Goal: Task Accomplishment & Management: Manage account settings

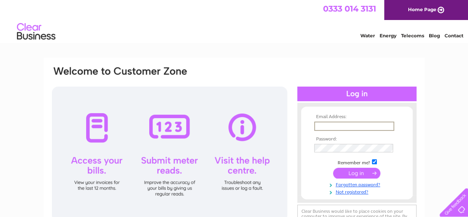
click at [331, 124] on input "text" at bounding box center [354, 125] width 80 height 9
type input "[EMAIL_ADDRESS][PERSON_NAME][DOMAIN_NAME]"
click at [333, 168] on input "submit" at bounding box center [356, 173] width 47 height 11
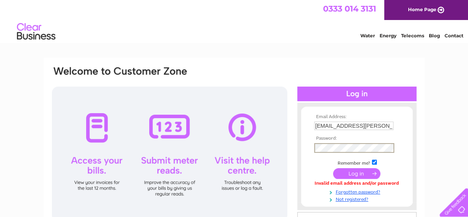
click at [333, 168] on input "submit" at bounding box center [356, 173] width 47 height 11
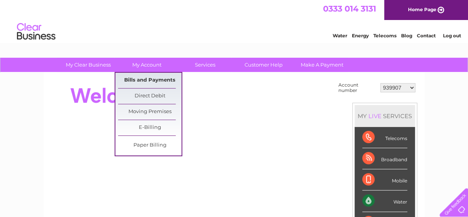
click at [144, 75] on link "Bills and Payments" at bounding box center [149, 80] width 63 height 15
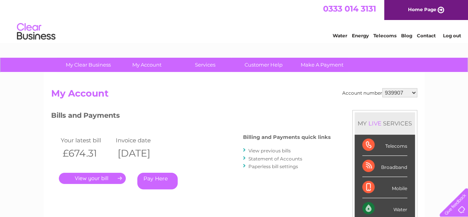
click at [91, 179] on link "." at bounding box center [92, 178] width 67 height 11
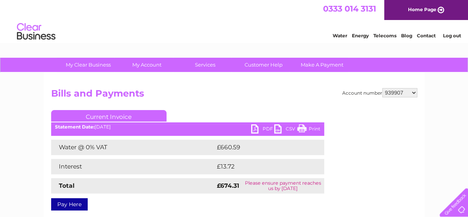
click at [257, 128] on link "PDF" at bounding box center [262, 129] width 23 height 11
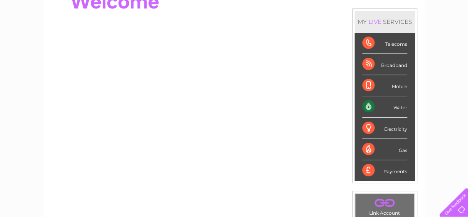
scroll to position [95, 0]
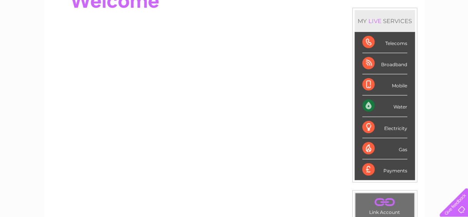
click at [376, 206] on link "." at bounding box center [384, 201] width 55 height 13
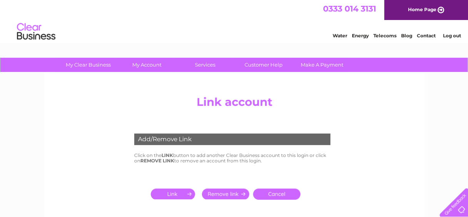
click at [177, 193] on input "submit" at bounding box center [174, 193] width 47 height 11
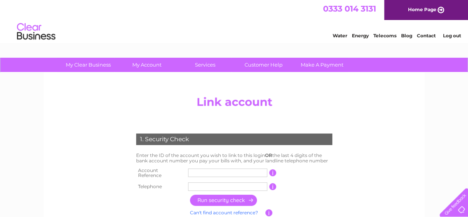
click at [208, 171] on input "text" at bounding box center [227, 172] width 79 height 8
type input "1140459"
click at [225, 198] on input "button" at bounding box center [224, 199] width 68 height 11
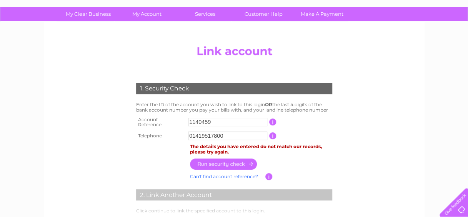
scroll to position [63, 0]
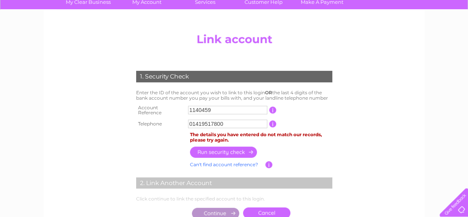
click at [242, 120] on input "01419517800" at bounding box center [227, 124] width 79 height 8
type input "01419513240"
click at [220, 149] on input "button" at bounding box center [224, 151] width 68 height 11
click at [235, 120] on input "01419513240" at bounding box center [227, 124] width 79 height 8
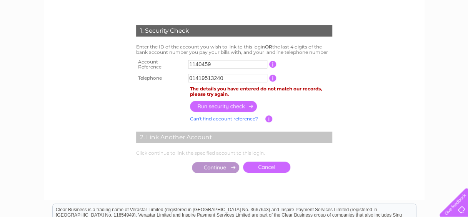
scroll to position [111, 0]
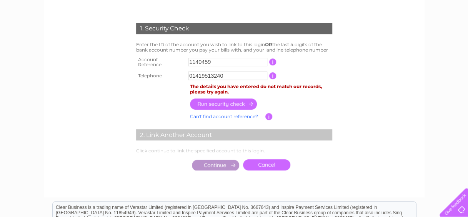
click at [225, 101] on input "button" at bounding box center [224, 103] width 68 height 11
